Goal: Task Accomplishment & Management: Manage account settings

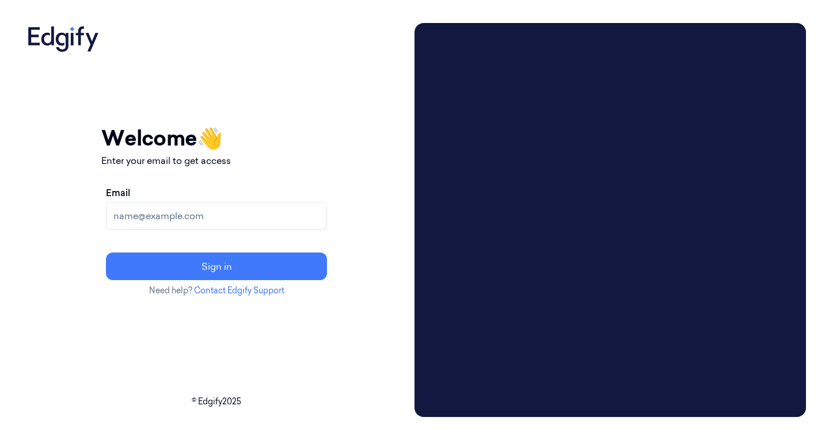
click at [214, 215] on input "Email" at bounding box center [216, 216] width 221 height 28
type input "arielh@edgify.ai"
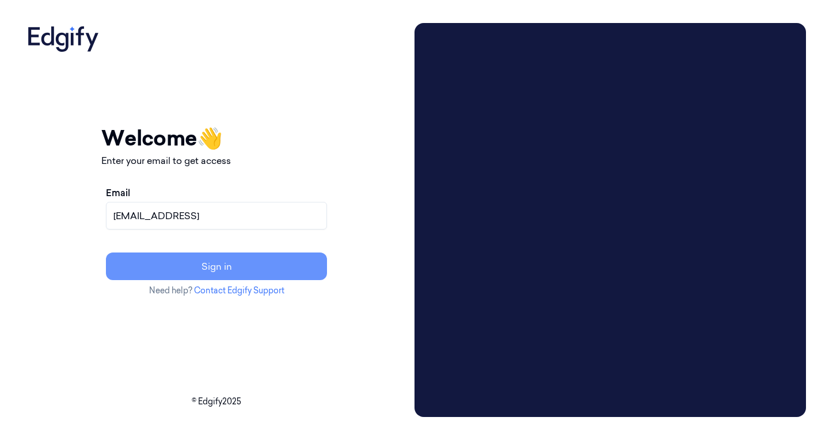
click at [172, 263] on button "Sign in" at bounding box center [216, 267] width 221 height 28
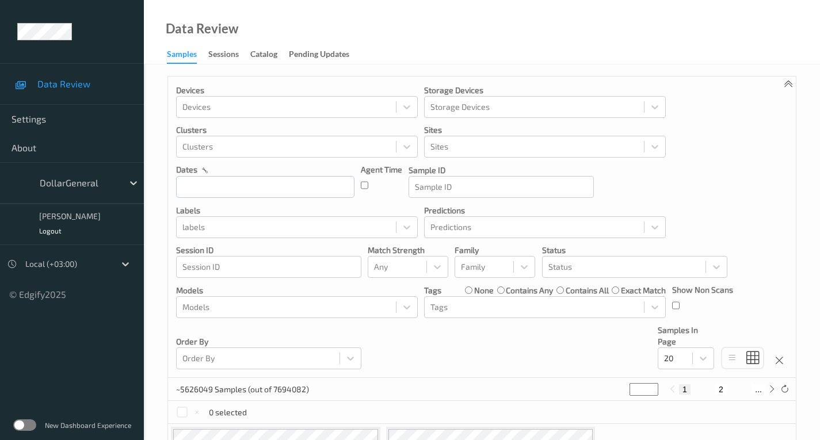
click at [20, 425] on label at bounding box center [24, 426] width 23 height 12
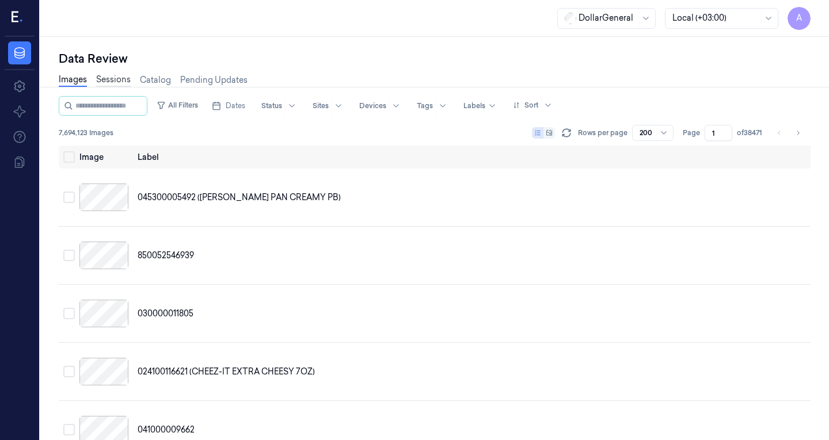
click at [101, 75] on link "Sessions" at bounding box center [113, 80] width 35 height 13
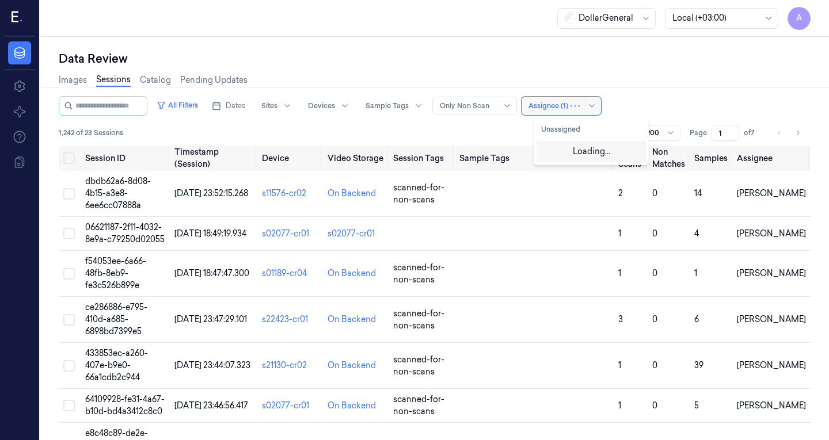
click at [562, 106] on div at bounding box center [548, 106] width 40 height 10
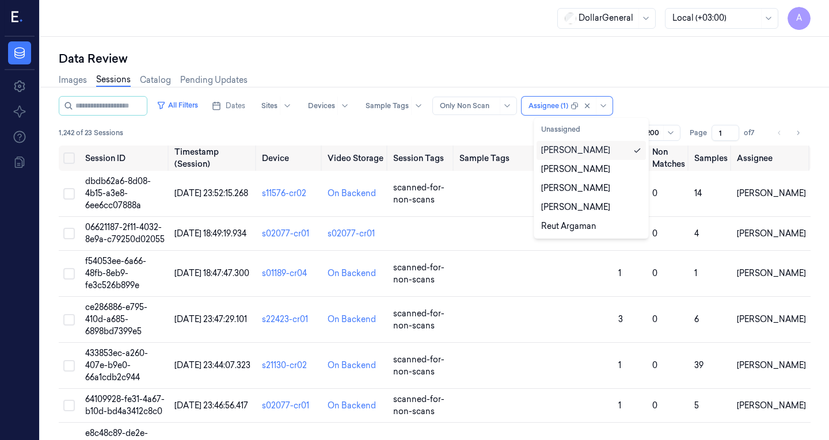
click at [569, 151] on div "[PERSON_NAME]" at bounding box center [575, 150] width 69 height 12
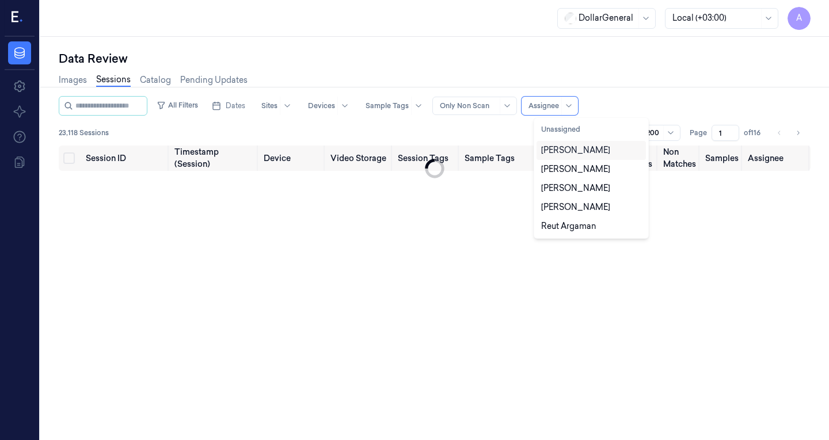
click at [550, 153] on div "[PERSON_NAME]" at bounding box center [575, 150] width 69 height 12
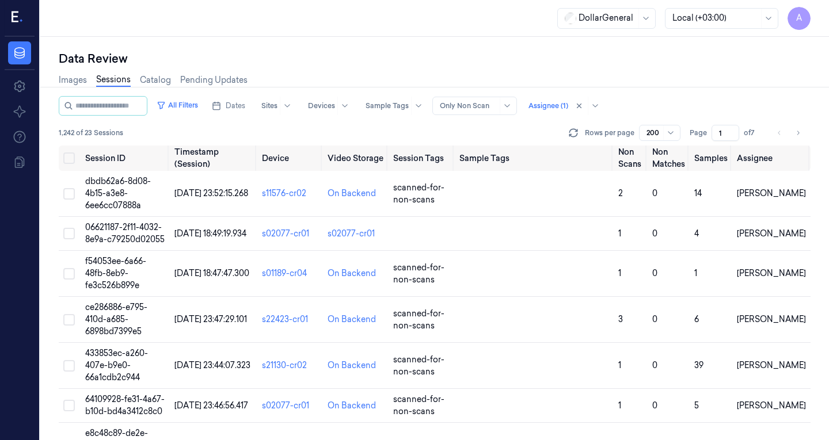
click at [527, 70] on div "Images Sessions Catalog Pending Updates" at bounding box center [435, 81] width 752 height 29
click at [134, 193] on td "dbdb62a6-8d08-4b15-a3e8-6ee6cc07888a" at bounding box center [125, 194] width 89 height 46
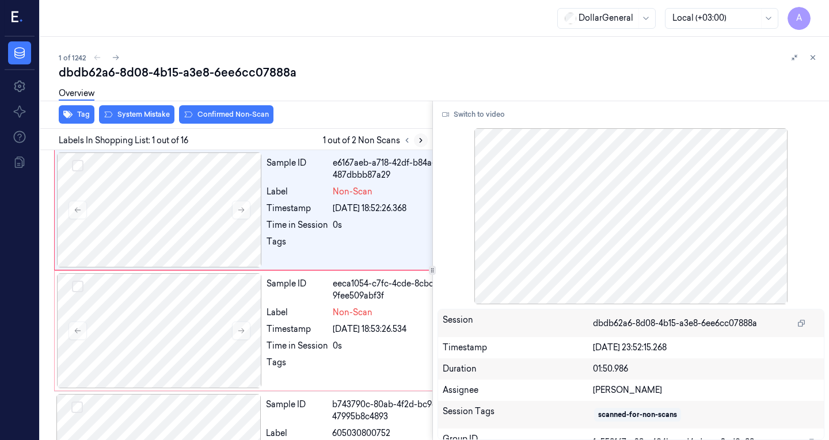
click at [420, 139] on icon at bounding box center [421, 141] width 2 height 4
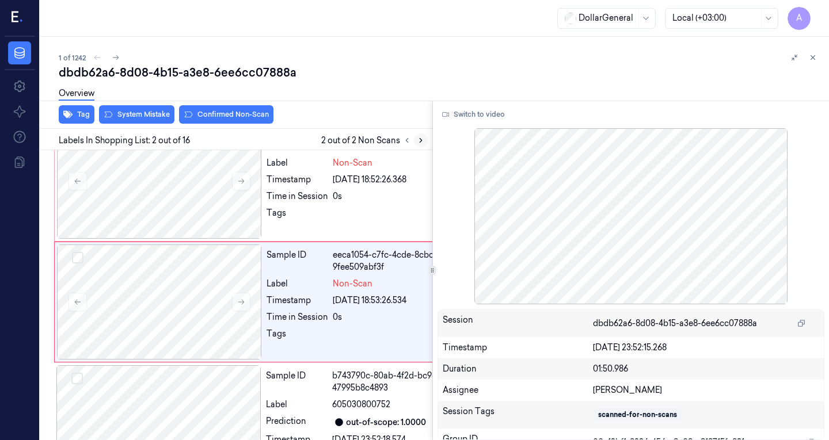
scroll to position [36, 0]
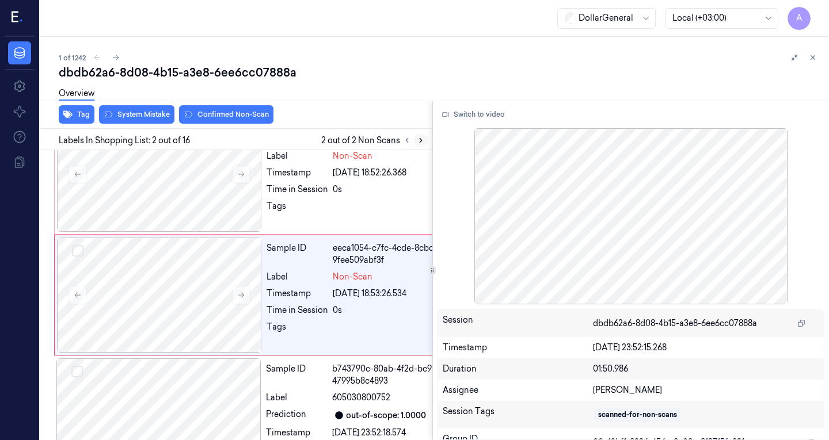
click at [420, 139] on icon at bounding box center [421, 141] width 2 height 4
click at [402, 139] on button at bounding box center [407, 141] width 14 height 14
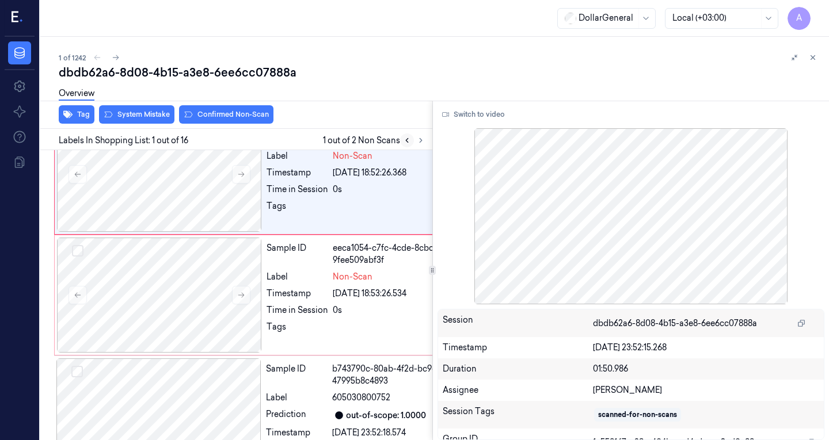
scroll to position [1, 0]
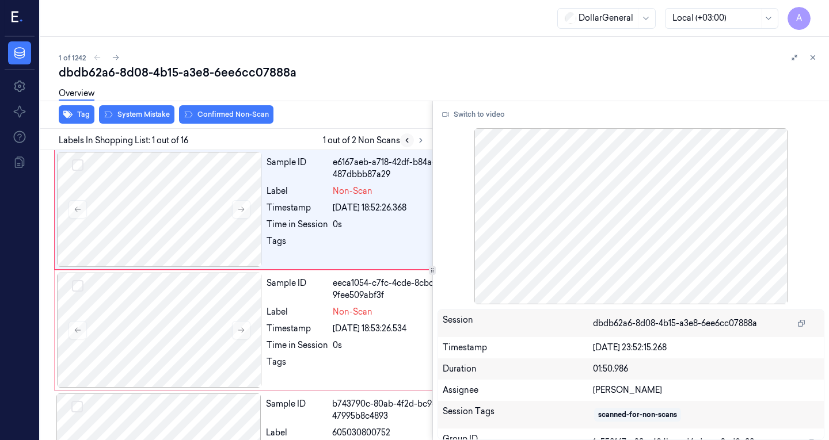
click at [402, 139] on button at bounding box center [407, 141] width 14 height 14
click at [809, 58] on icon at bounding box center [813, 58] width 8 height 8
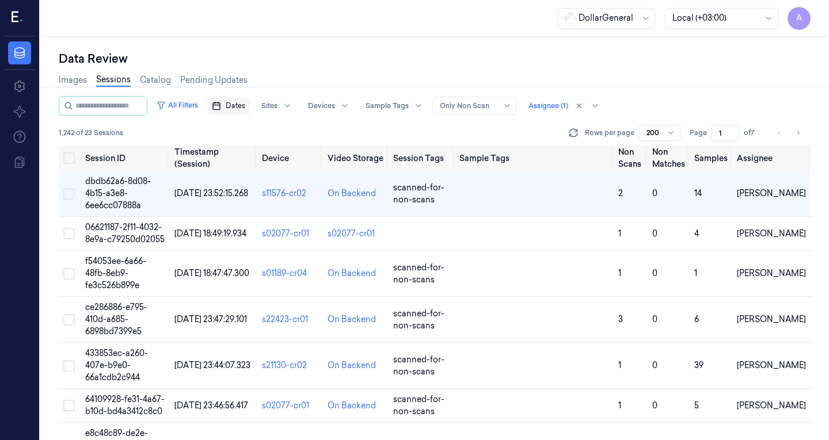
click at [241, 106] on span "Dates" at bounding box center [236, 106] width 20 height 10
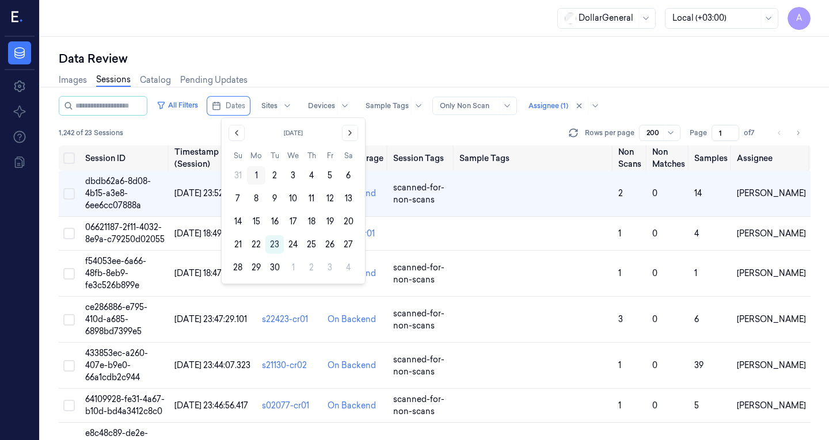
click at [252, 177] on button "1" at bounding box center [256, 175] width 18 height 18
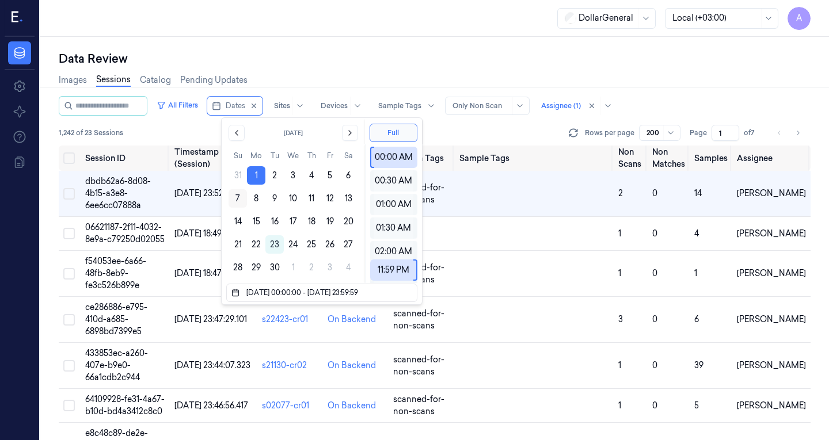
click at [234, 200] on button "7" at bounding box center [238, 198] width 18 height 18
type input "01/09/2025 00:00:00 - 07/09/2025 23:59:59"
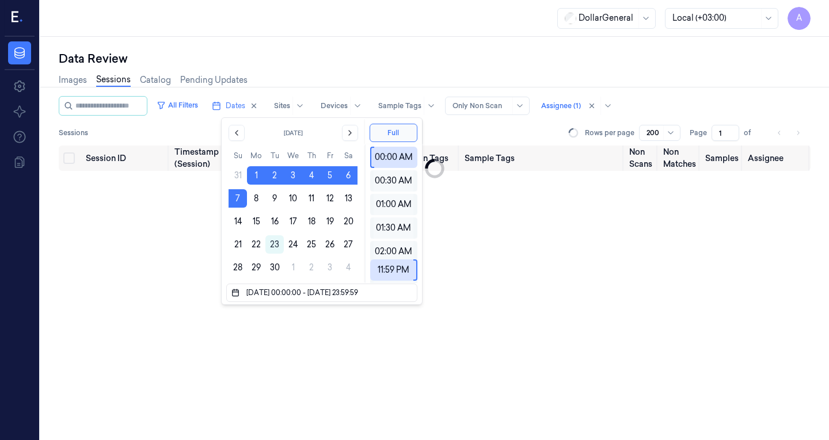
click at [305, 74] on div "Images Sessions Catalog Pending Updates" at bounding box center [435, 81] width 752 height 29
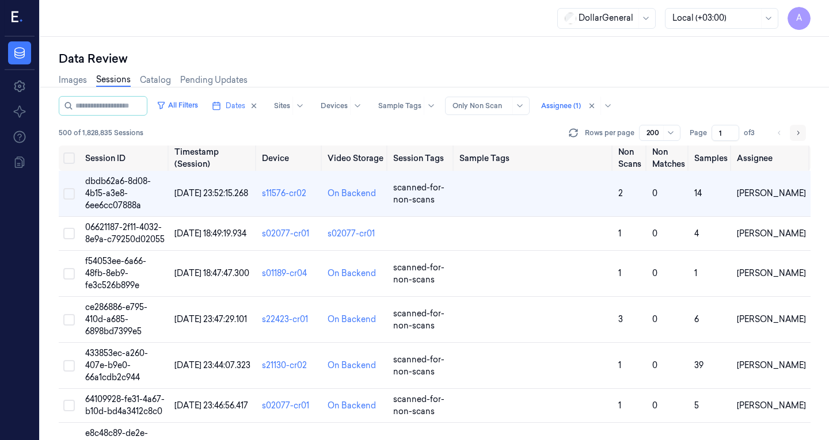
click at [794, 137] on icon "Go to next page" at bounding box center [797, 132] width 7 height 9
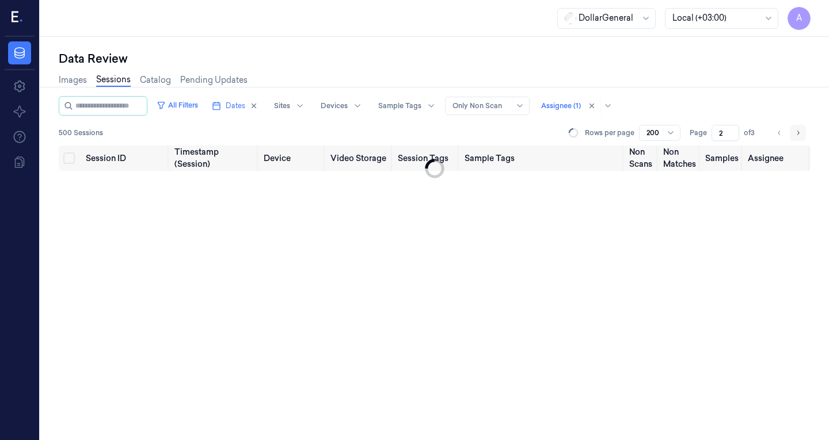
click at [794, 137] on icon "Go to next page" at bounding box center [797, 132] width 7 height 9
type input "3"
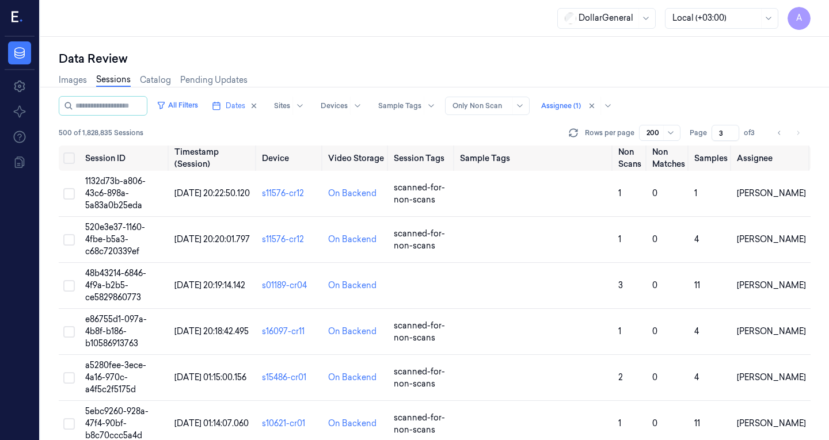
click at [697, 81] on div "Images Sessions Catalog Pending Updates" at bounding box center [435, 81] width 752 height 29
